Goal: Task Accomplishment & Management: Manage account settings

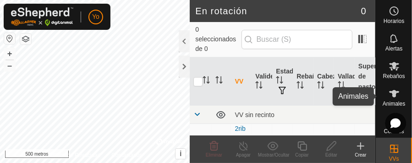
click at [394, 102] on font "Animales" at bounding box center [394, 103] width 22 height 6
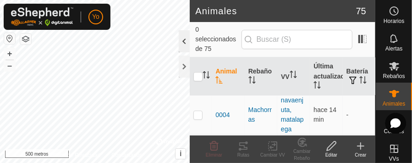
click at [188, 39] on div at bounding box center [184, 41] width 11 height 22
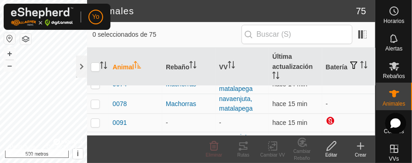
scroll to position [128, 0]
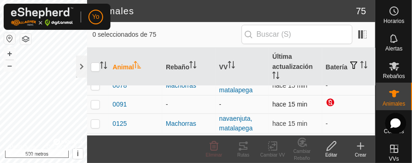
click at [98, 104] on p-checkbox at bounding box center [95, 103] width 9 height 7
checkbox input "true"
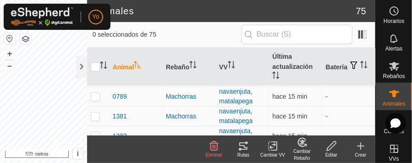
scroll to position [312, 0]
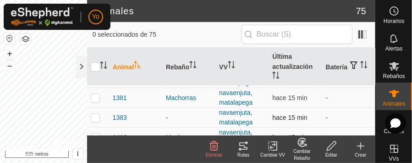
click at [95, 118] on p-checkbox at bounding box center [95, 117] width 9 height 7
checkbox input "true"
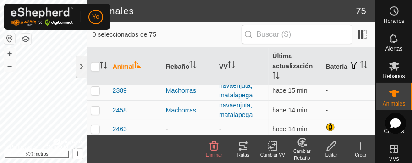
scroll to position [495, 0]
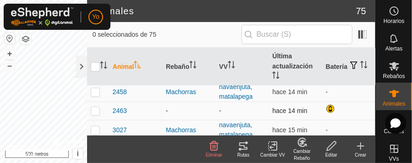
click at [95, 112] on p-checkbox at bounding box center [95, 110] width 9 height 7
checkbox input "true"
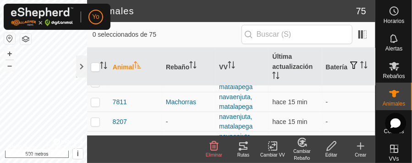
scroll to position [1192, 0]
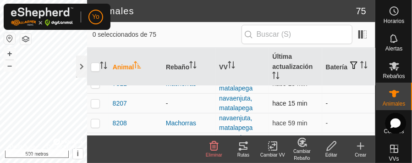
click at [95, 101] on p-checkbox at bounding box center [95, 103] width 9 height 7
checkbox input "true"
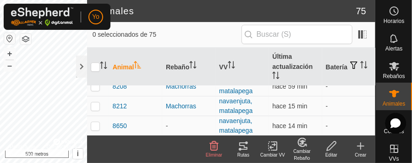
scroll to position [1247, 0]
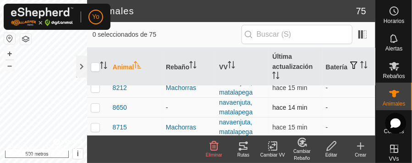
click at [94, 106] on p-checkbox at bounding box center [95, 107] width 9 height 7
checkbox input "true"
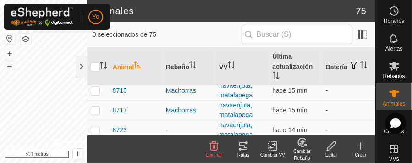
scroll to position [1303, 0]
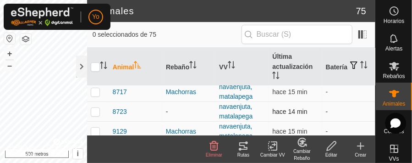
click at [94, 111] on p-checkbox at bounding box center [95, 111] width 9 height 7
checkbox input "true"
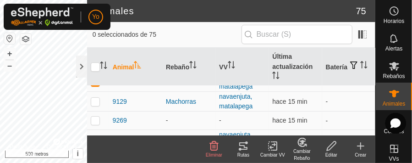
scroll to position [1339, 0]
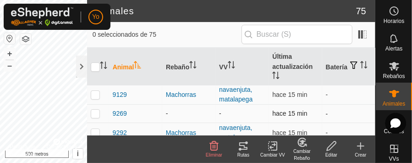
click at [96, 112] on p-checkbox at bounding box center [95, 113] width 9 height 7
checkbox input "true"
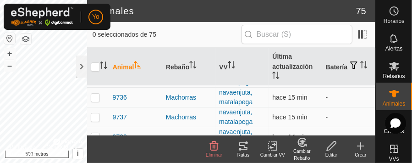
scroll to position [1413, 0]
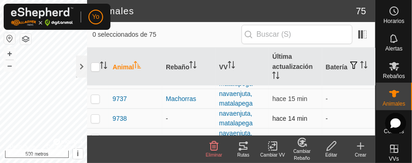
click at [94, 117] on p-checkbox at bounding box center [95, 118] width 9 height 7
checkbox input "true"
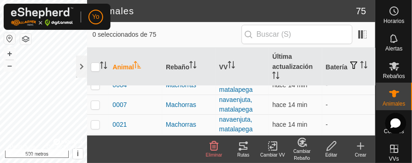
scroll to position [0, 0]
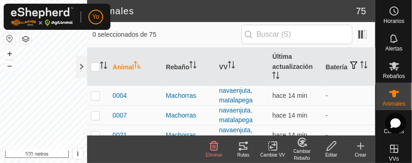
click at [330, 146] on icon at bounding box center [331, 145] width 9 height 9
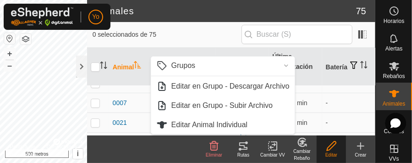
scroll to position [18, 0]
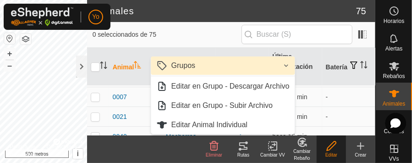
click at [286, 66] on link "Grupos" at bounding box center [223, 65] width 144 height 18
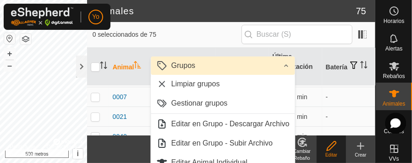
click at [287, 65] on link "Grupos" at bounding box center [223, 65] width 144 height 18
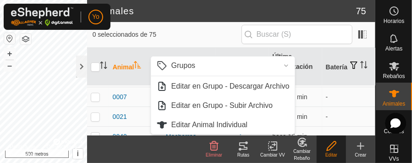
click at [215, 148] on icon at bounding box center [214, 145] width 9 height 9
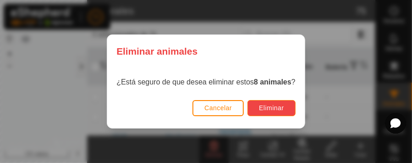
click at [271, 108] on font "Eliminar" at bounding box center [271, 107] width 25 height 7
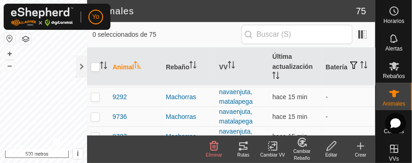
scroll to position [1269, 0]
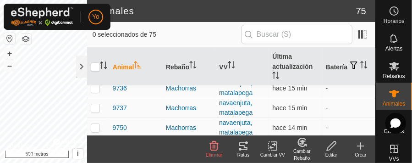
click at [361, 148] on icon at bounding box center [361, 146] width 0 height 6
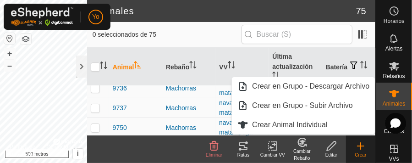
click at [329, 153] on font "Editar" at bounding box center [332, 154] width 12 height 5
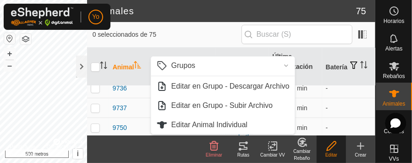
click at [244, 147] on icon at bounding box center [243, 145] width 8 height 7
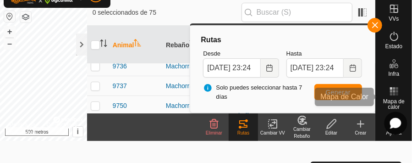
scroll to position [0, 0]
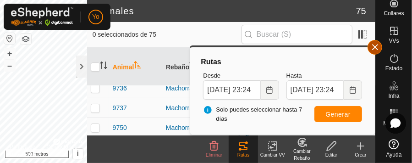
click at [372, 44] on button "button" at bounding box center [375, 47] width 15 height 15
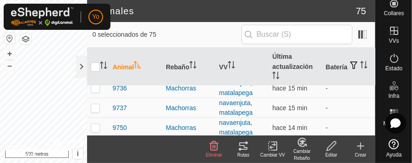
click at [242, 147] on icon at bounding box center [243, 145] width 11 height 11
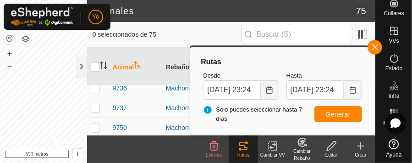
click at [363, 148] on icon at bounding box center [360, 145] width 11 height 11
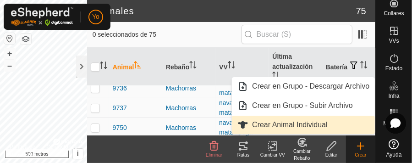
click at [304, 126] on link "Crear Animal Individual" at bounding box center [303, 125] width 143 height 18
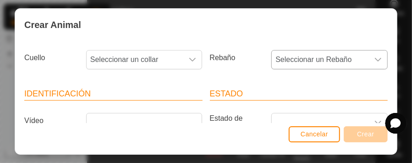
click at [375, 59] on icon "disparador desplegable" at bounding box center [378, 60] width 6 height 4
click at [375, 60] on icon "disparador desplegable" at bounding box center [378, 60] width 6 height 4
click at [373, 123] on div "Cancelar Crear" at bounding box center [206, 138] width 382 height 31
drag, startPoint x: 390, startPoint y: 149, endPoint x: 166, endPoint y: 25, distance: 256.0
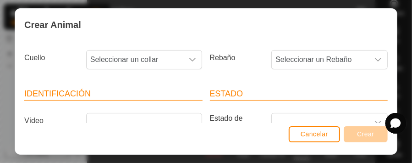
click at [166, 25] on div "Crear Animal" at bounding box center [206, 25] width 382 height 32
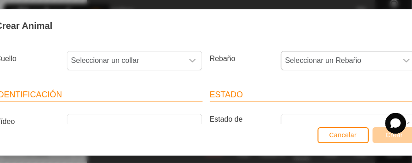
click at [403, 58] on icon "disparador desplegable" at bounding box center [406, 60] width 7 height 7
click at [350, 136] on font "Cancelar" at bounding box center [344, 134] width 28 height 7
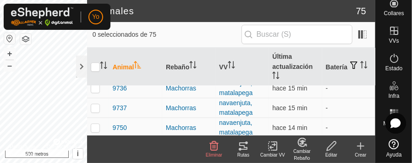
click at [304, 146] on icon at bounding box center [302, 142] width 8 height 8
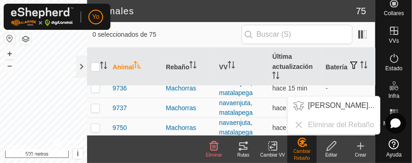
click at [106, 150] on footer "Eliminar Rutas Cambiar VV Cambiar Rebaño Editar Crear" at bounding box center [231, 149] width 288 height 28
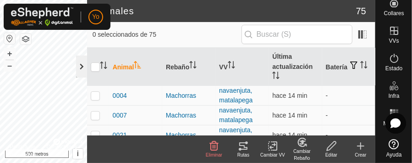
click at [80, 66] on div at bounding box center [81, 66] width 11 height 22
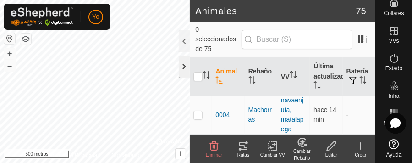
click at [183, 67] on div at bounding box center [184, 66] width 11 height 22
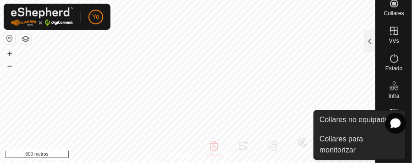
click at [391, 0] on icon at bounding box center [394, 3] width 11 height 11
click at [390, 4] on icon at bounding box center [394, 3] width 8 height 8
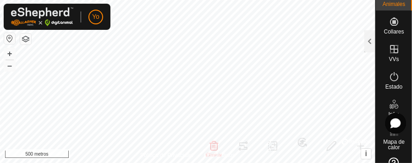
scroll to position [81, 0]
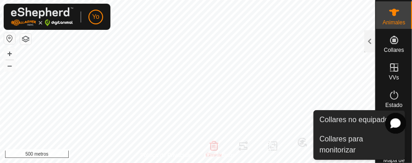
click at [390, 39] on icon at bounding box center [394, 40] width 8 height 8
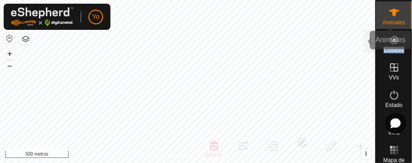
scroll to position [0, 0]
click at [393, 11] on icon at bounding box center [394, 12] width 11 height 11
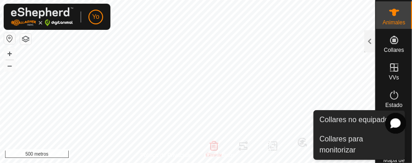
click at [390, 41] on icon at bounding box center [394, 40] width 8 height 8
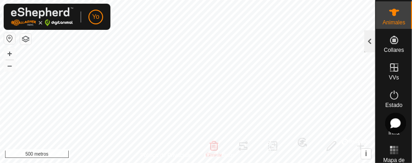
click at [369, 44] on div at bounding box center [370, 41] width 11 height 22
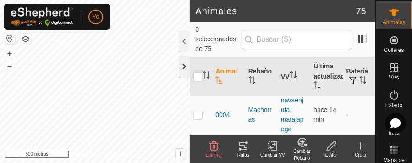
click at [185, 63] on div at bounding box center [184, 66] width 11 height 22
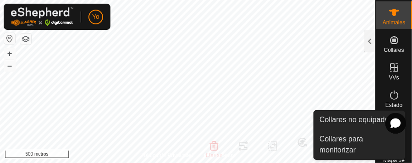
click at [390, 38] on icon at bounding box center [394, 40] width 8 height 8
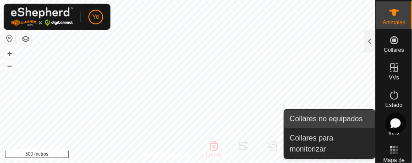
click at [328, 119] on link "Collares no equipados" at bounding box center [329, 119] width 91 height 18
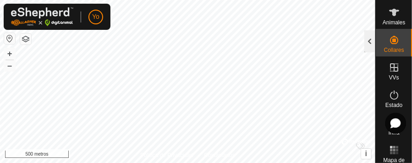
click at [371, 40] on div at bounding box center [370, 41] width 11 height 22
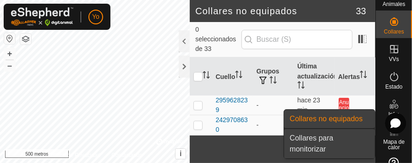
click at [321, 139] on link "Collares para monitorizar" at bounding box center [329, 143] width 91 height 29
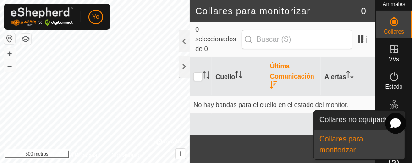
click at [390, 21] on icon at bounding box center [394, 21] width 8 height 8
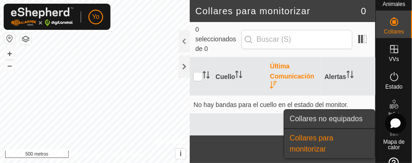
click at [331, 117] on link "Collares no equipados" at bounding box center [329, 119] width 91 height 18
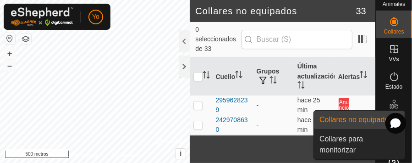
click at [389, 17] on icon at bounding box center [394, 21] width 11 height 11
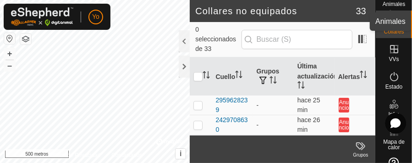
click at [389, 4] on font "Animales" at bounding box center [394, 4] width 22 height 6
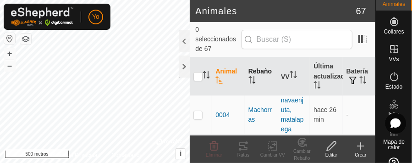
click at [253, 76] on icon "Activar para ordenar" at bounding box center [252, 79] width 7 height 7
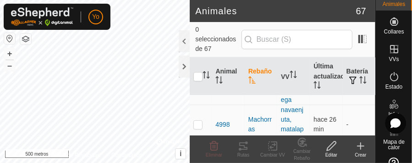
scroll to position [1276, 0]
click at [187, 65] on div at bounding box center [184, 66] width 11 height 22
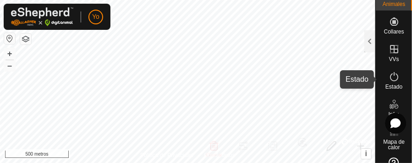
scroll to position [7, 0]
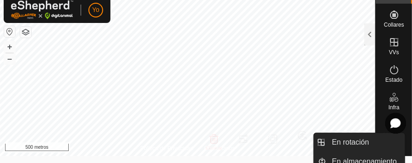
click at [392, 43] on icon at bounding box center [394, 42] width 11 height 11
click at [381, 46] on div "VVs" at bounding box center [394, 45] width 36 height 28
click at [389, 40] on icon at bounding box center [394, 42] width 11 height 11
click at [389, 46] on icon at bounding box center [394, 42] width 11 height 11
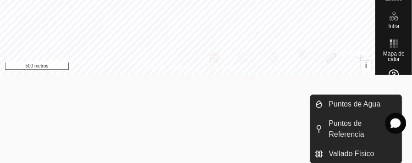
scroll to position [78, 0]
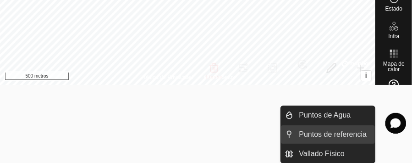
click at [333, 135] on link "Puntos de referencia" at bounding box center [335, 134] width 82 height 18
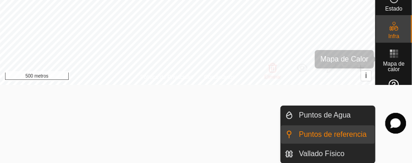
scroll to position [78, 0]
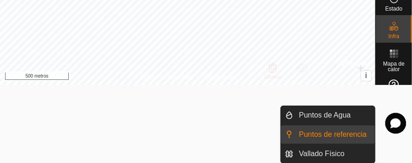
click at [388, 33] on font "Infra" at bounding box center [393, 36] width 11 height 6
click at [389, 32] on es-infrastructure-svg-icon at bounding box center [394, 26] width 17 height 15
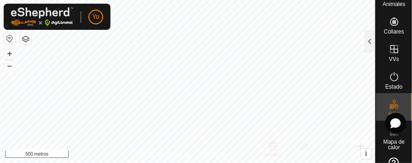
scroll to position [0, 0]
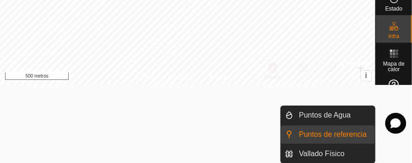
click at [388, 33] on font "Infra" at bounding box center [393, 36] width 11 height 6
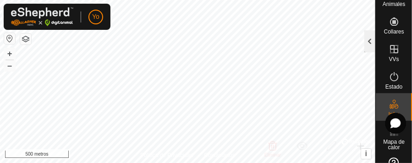
click at [369, 40] on div at bounding box center [370, 41] width 11 height 22
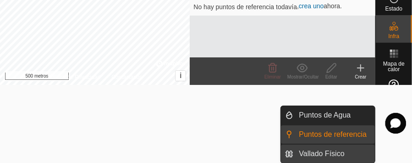
click at [330, 151] on link "Vallado Físico" at bounding box center [335, 153] width 82 height 18
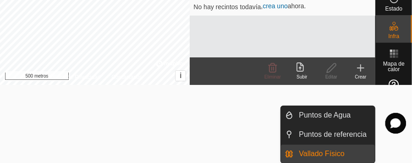
click at [327, 150] on link "Vallado Físico" at bounding box center [335, 153] width 82 height 18
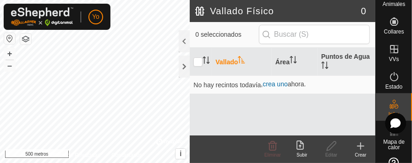
click at [363, 149] on icon at bounding box center [360, 145] width 11 height 11
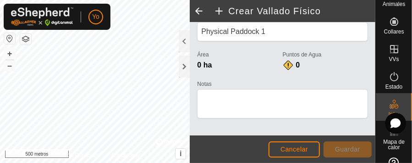
scroll to position [18, 0]
click at [298, 147] on font "Cancelar" at bounding box center [295, 148] width 28 height 7
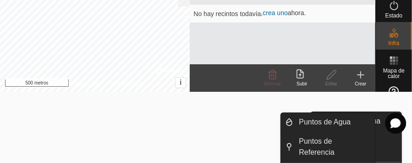
scroll to position [77, 0]
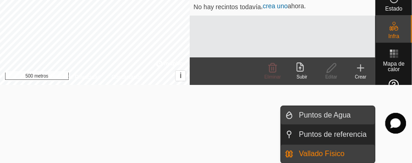
click at [319, 115] on link "Puntos de Agua" at bounding box center [335, 115] width 82 height 18
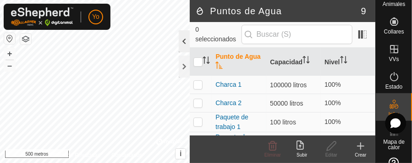
click at [185, 44] on div at bounding box center [184, 41] width 11 height 22
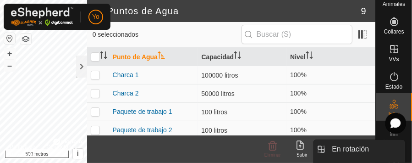
scroll to position [7, 0]
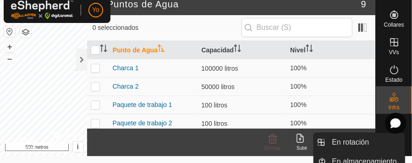
click at [389, 47] on icon at bounding box center [394, 42] width 11 height 11
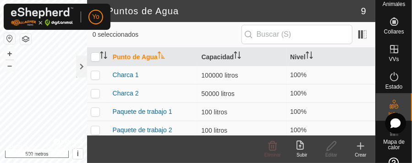
scroll to position [0, 0]
click at [83, 64] on div at bounding box center [81, 66] width 11 height 22
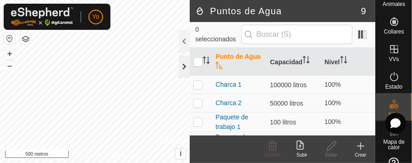
click at [185, 65] on div at bounding box center [184, 66] width 11 height 22
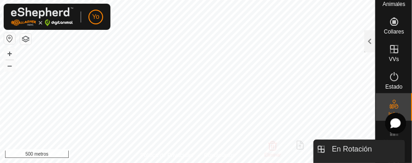
scroll to position [7, 0]
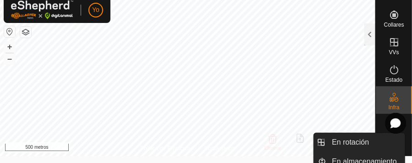
click at [391, 46] on icon at bounding box center [394, 42] width 8 height 8
click at [390, 42] on icon at bounding box center [394, 42] width 8 height 8
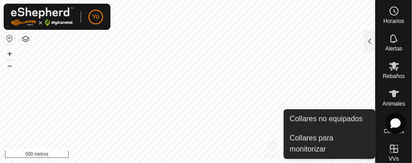
scroll to position [13, 0]
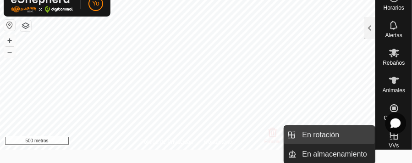
click at [338, 135] on link "En rotación" at bounding box center [336, 135] width 78 height 18
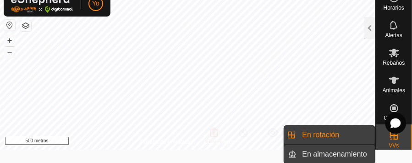
click at [338, 152] on link "En almacenamiento" at bounding box center [336, 154] width 78 height 18
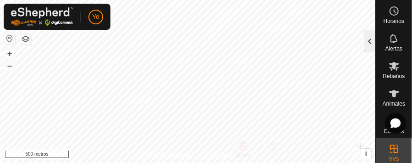
click at [370, 41] on div at bounding box center [370, 41] width 11 height 22
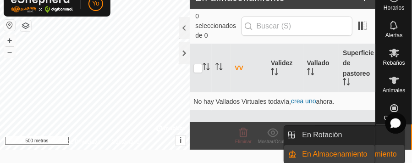
scroll to position [13, 0]
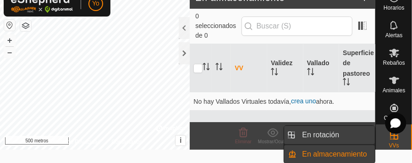
click at [325, 136] on link "En rotación" at bounding box center [336, 135] width 78 height 18
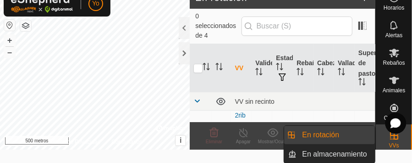
click at [327, 134] on link "En rotación" at bounding box center [336, 135] width 78 height 18
click at [350, 128] on link "En rotación" at bounding box center [336, 135] width 78 height 18
click at [310, 134] on link "En rotación" at bounding box center [336, 135] width 78 height 18
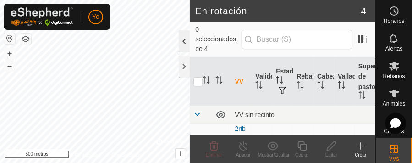
click at [184, 41] on div at bounding box center [184, 41] width 11 height 22
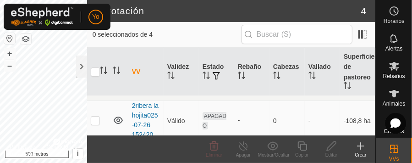
scroll to position [13, 0]
click at [95, 119] on p-checkbox at bounding box center [95, 120] width 9 height 7
checkbox input "true"
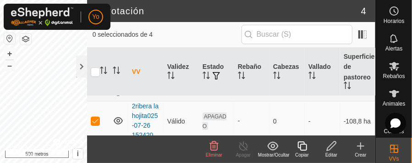
click at [272, 146] on icon at bounding box center [272, 145] width 11 height 9
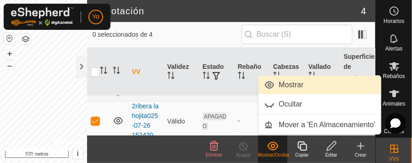
click at [293, 84] on link "Mostrar" at bounding box center [320, 85] width 122 height 18
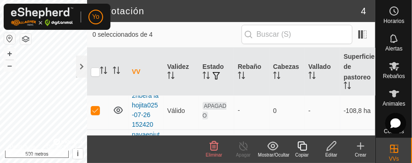
scroll to position [5, 0]
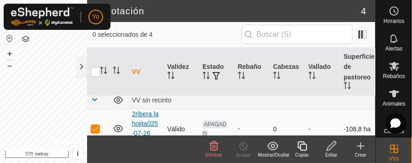
click at [147, 126] on font "2ribera la hojita025-07-26 152420" at bounding box center [145, 128] width 27 height 36
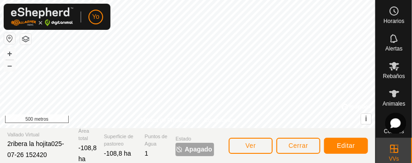
click at [24, 148] on div "Política de Privacidad Contáctanos + – ⇧ i © Mapbox , © OpenStreetMap , Mejora …" at bounding box center [188, 81] width 376 height 163
click at [145, 162] on div "Política de Privacidad Contáctanos + – ⇧ i © Mapbox , © OpenStreetMap , Mejora …" at bounding box center [188, 81] width 376 height 163
click at [250, 143] on font "Ver" at bounding box center [251, 145] width 11 height 7
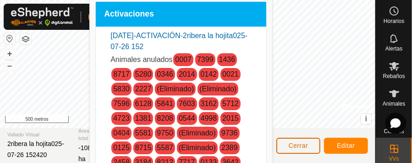
click at [295, 147] on font "Cerrar" at bounding box center [299, 145] width 20 height 7
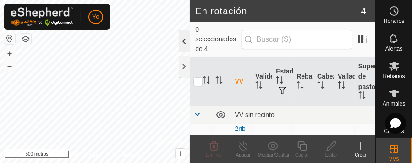
click at [185, 42] on div at bounding box center [184, 41] width 11 height 22
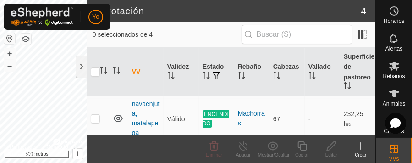
scroll to position [60, 0]
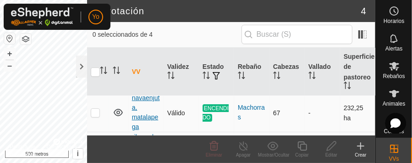
click at [139, 116] on font "navaenjuta, matalapega" at bounding box center [146, 112] width 28 height 36
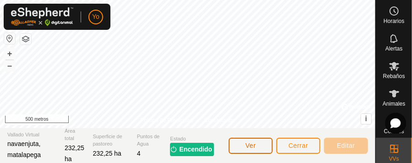
click at [247, 148] on font "Ver" at bounding box center [251, 145] width 11 height 7
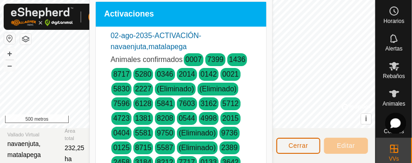
click at [297, 143] on font "Cerrar" at bounding box center [299, 145] width 20 height 7
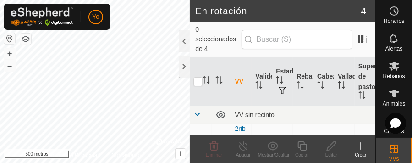
click at [238, 78] on font "VV" at bounding box center [239, 81] width 9 height 7
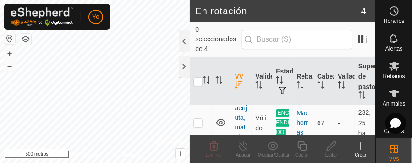
scroll to position [165, 0]
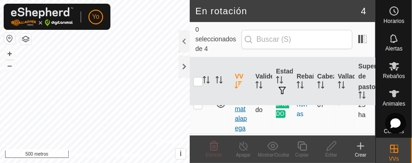
click at [244, 112] on font "navaenjuta, matalapega" at bounding box center [241, 103] width 12 height 55
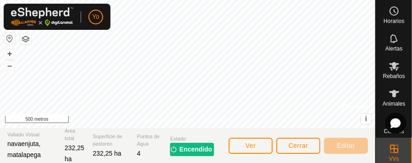
click at [264, 129] on div "Política de Privacidad Contáctanos + – ⇧ i © Mapbox , © OpenStreetMap , Mejora …" at bounding box center [188, 81] width 376 height 163
click at [10, 54] on font "+" at bounding box center [9, 54] width 5 height 10
click at [228, 139] on div "Política de Privacidad Contáctanos + – ⇧ i © Mapbox , © OpenStreetMap , Mejora …" at bounding box center [188, 81] width 376 height 163
click at [183, 124] on div "Política de Privacidad Contáctanos + – ⇧ i © Mapbox , © OpenStreetMap , Mejora …" at bounding box center [188, 64] width 376 height 128
click at [10, 51] on font "+" at bounding box center [9, 54] width 5 height 10
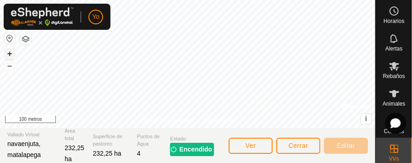
click at [9, 53] on font "+" at bounding box center [9, 54] width 5 height 10
click at [42, 159] on div "Política de Privacidad Contáctanos + – ⇧ i © Mapbox , © OpenStreetMap , Mejora …" at bounding box center [188, 81] width 376 height 163
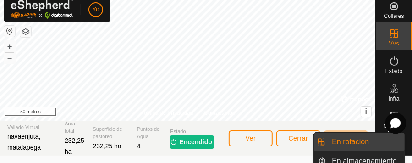
scroll to position [1, 0]
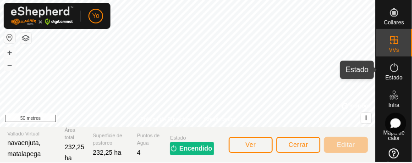
click at [391, 73] on es-activation-svg-icon at bounding box center [394, 67] width 17 height 15
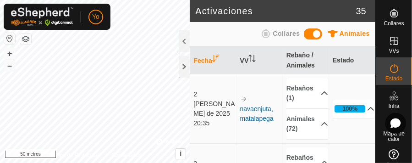
click at [290, 35] on font "Collares" at bounding box center [286, 33] width 27 height 7
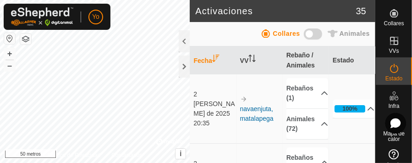
click at [313, 34] on span at bounding box center [313, 33] width 18 height 11
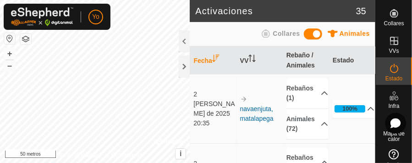
click at [313, 34] on span at bounding box center [313, 33] width 18 height 11
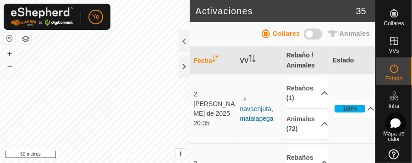
click at [264, 32] on icon at bounding box center [266, 33] width 11 height 11
